Goal: Information Seeking & Learning: Check status

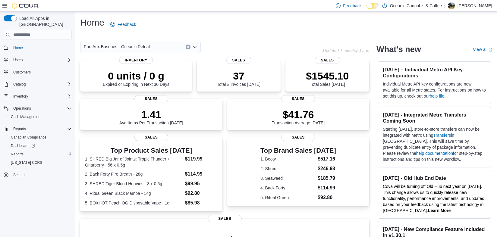
click at [29, 151] on div "Reports" at bounding box center [39, 154] width 63 height 7
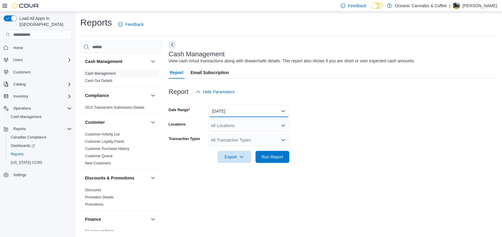
click at [268, 113] on button "[DATE]" at bounding box center [248, 111] width 81 height 12
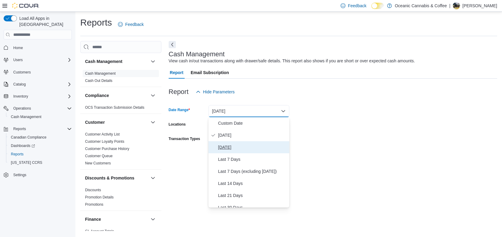
click at [258, 150] on span "[DATE]" at bounding box center [252, 147] width 69 height 7
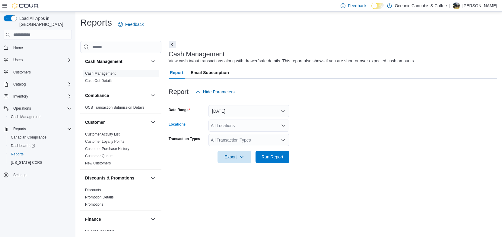
click at [253, 127] on div "All Locations" at bounding box center [248, 126] width 81 height 12
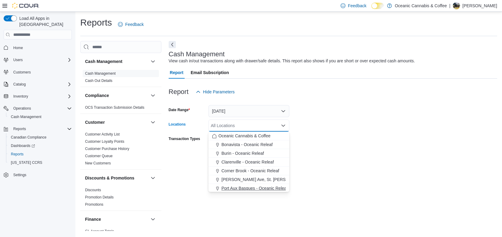
click at [256, 190] on span "Port Aux Basques - Oceanic Releaf" at bounding box center [254, 188] width 66 height 6
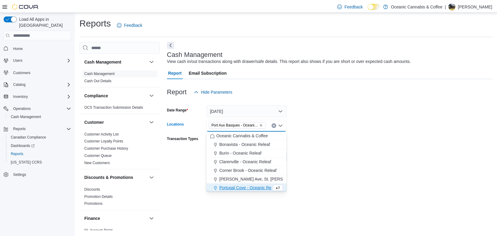
scroll to position [1, 0]
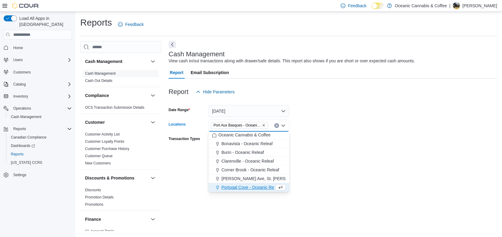
click at [343, 133] on form "Date Range [DATE] Locations [GEOGRAPHIC_DATA] - Oceanic Releaf Combo box. Selec…" at bounding box center [333, 130] width 328 height 65
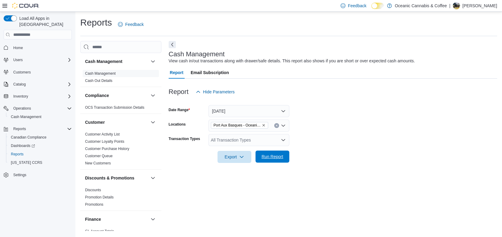
click at [275, 156] on span "Run Report" at bounding box center [272, 157] width 22 height 6
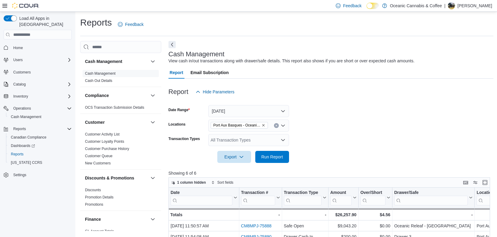
scroll to position [120, 0]
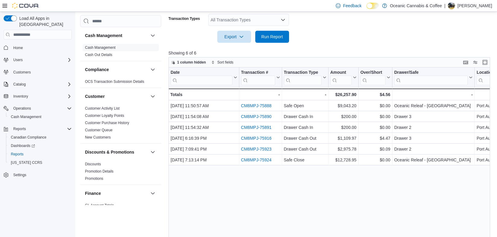
click at [381, 195] on div "Date Click to view column header actions Transaction # Click to view column hea…" at bounding box center [331, 158] width 325 height 180
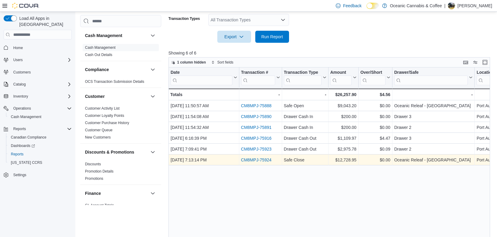
click at [259, 161] on link "CM8MPJ-75924" at bounding box center [256, 160] width 30 height 5
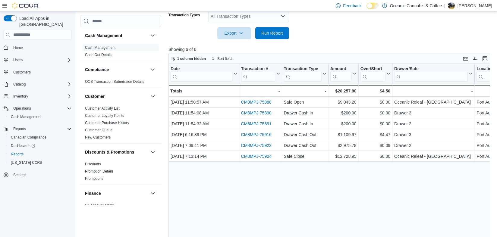
scroll to position [0, 0]
